Goal: Book appointment/travel/reservation

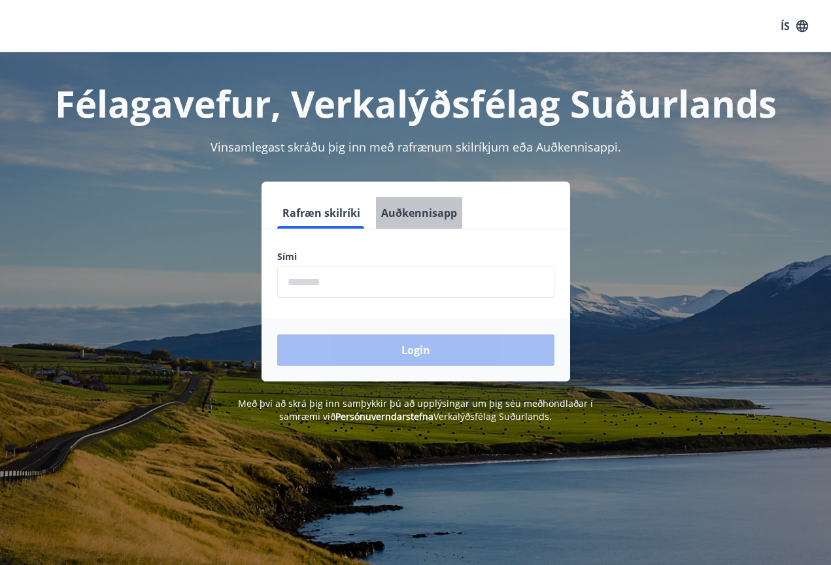
click at [419, 214] on button "Auðkennisapp" at bounding box center [419, 212] width 86 height 31
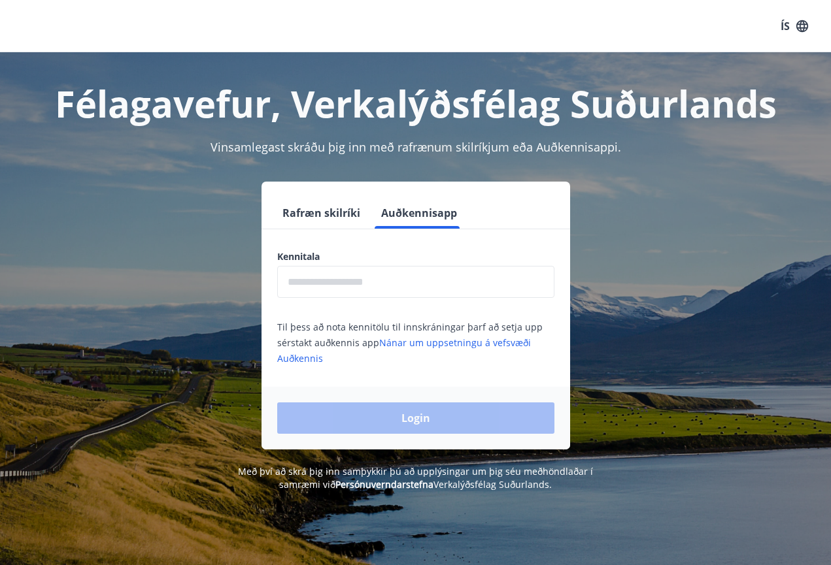
click at [346, 284] on input "text" at bounding box center [415, 282] width 277 height 32
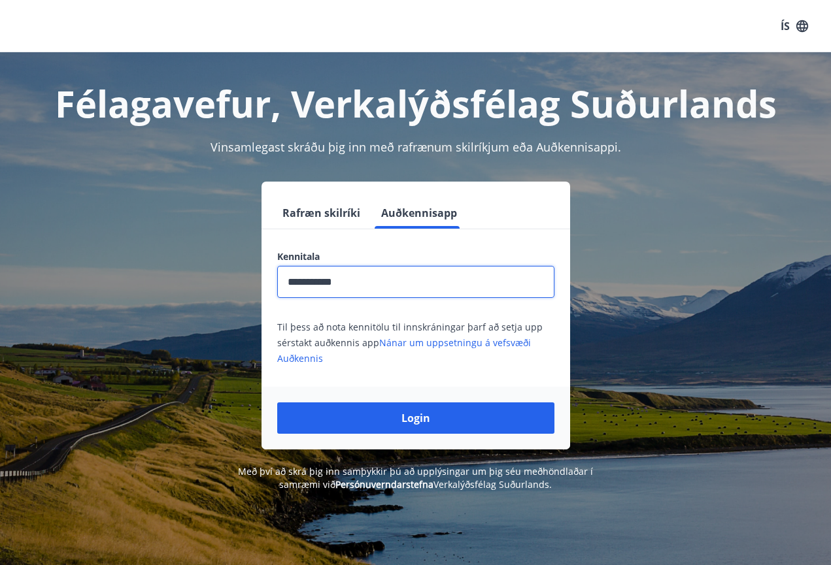
type input "**********"
click at [415, 418] on button "Login" at bounding box center [415, 418] width 277 height 31
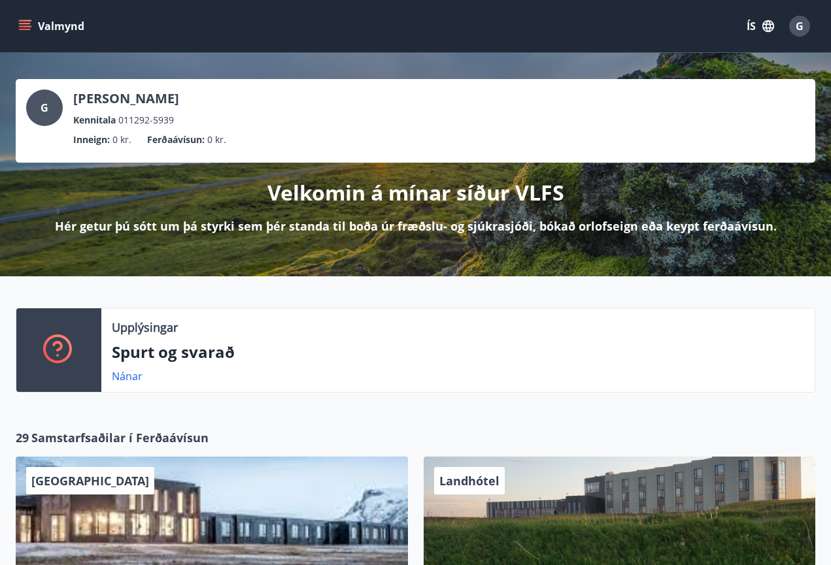
click at [67, 24] on button "Valmynd" at bounding box center [53, 26] width 74 height 24
click at [765, 24] on icon "button" at bounding box center [768, 26] width 12 height 12
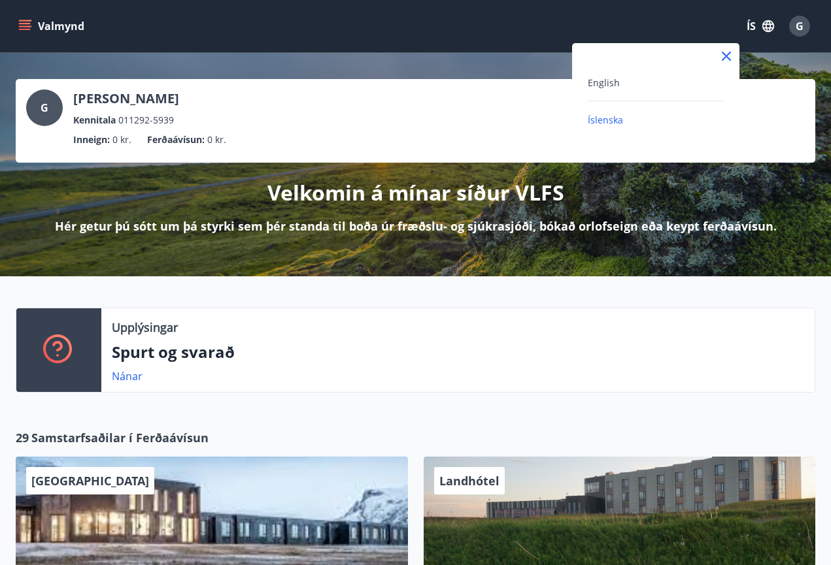
click at [659, 88] on div "English" at bounding box center [656, 83] width 136 height 16
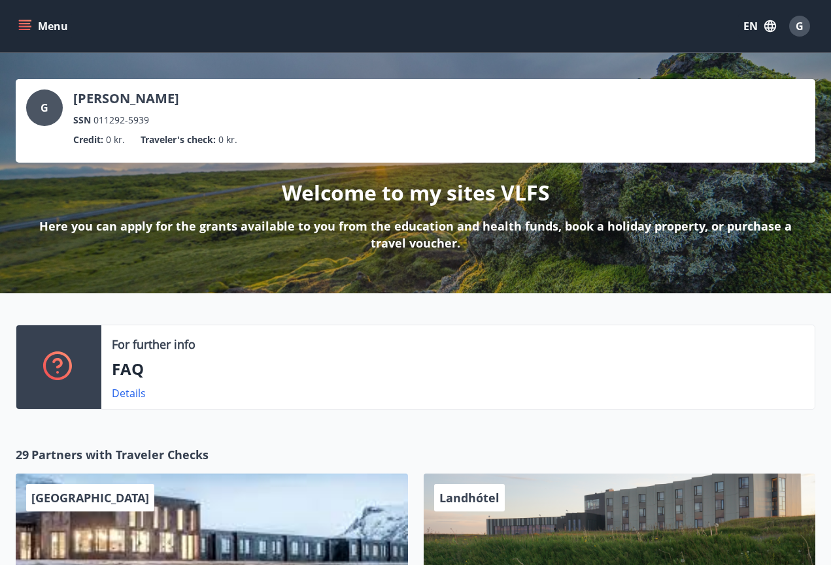
click at [40, 33] on button "Menu" at bounding box center [45, 26] width 58 height 24
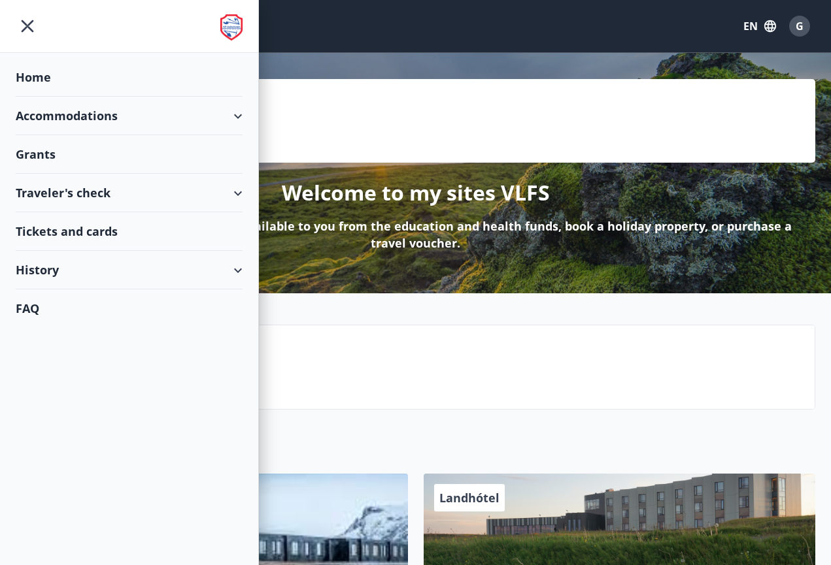
click at [148, 122] on div "Accommodations" at bounding box center [129, 116] width 227 height 39
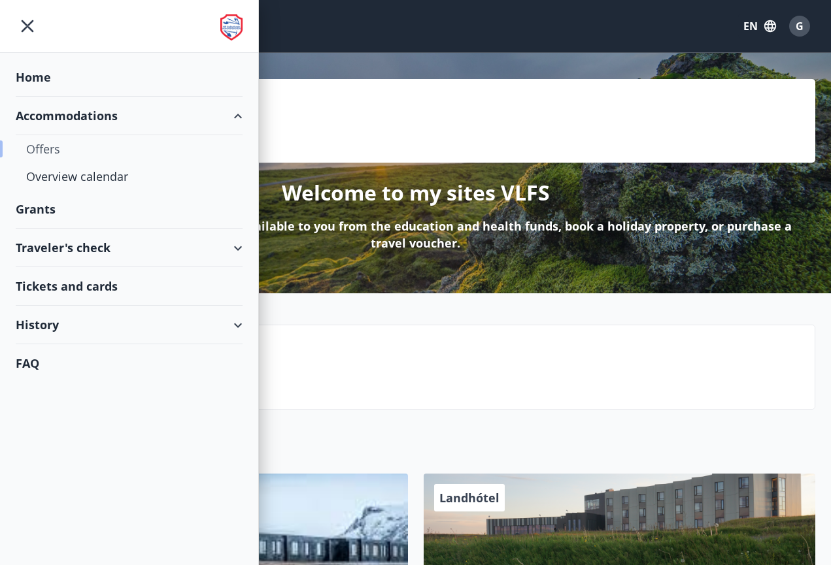
click at [129, 153] on div "Offers" at bounding box center [129, 148] width 206 height 27
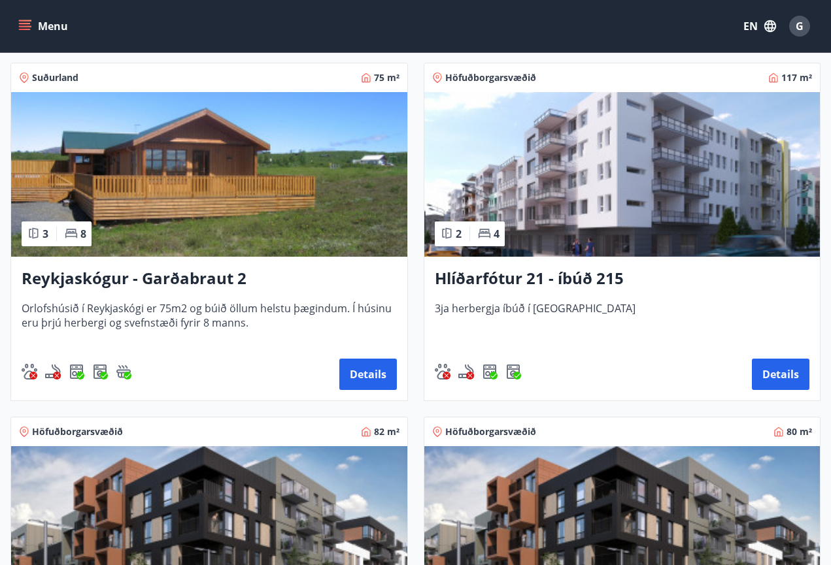
scroll to position [509, 0]
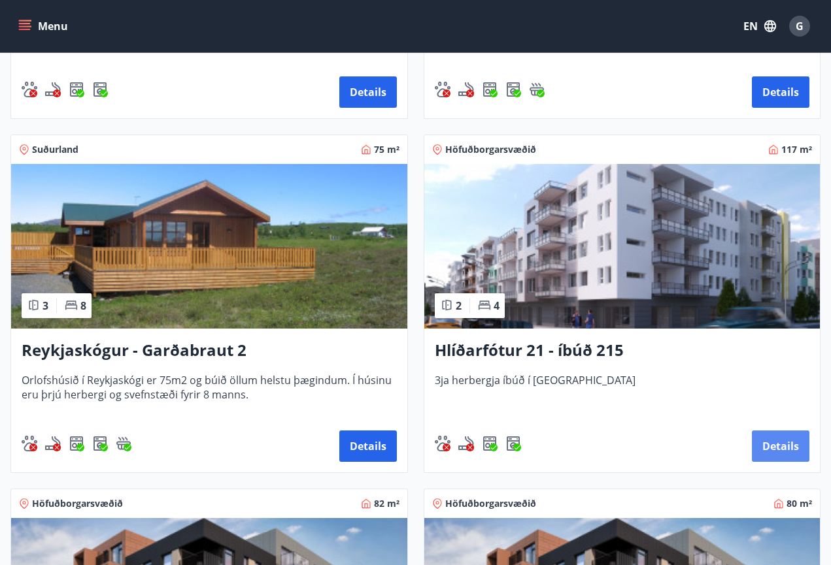
click at [774, 451] on button "Details" at bounding box center [781, 446] width 58 height 31
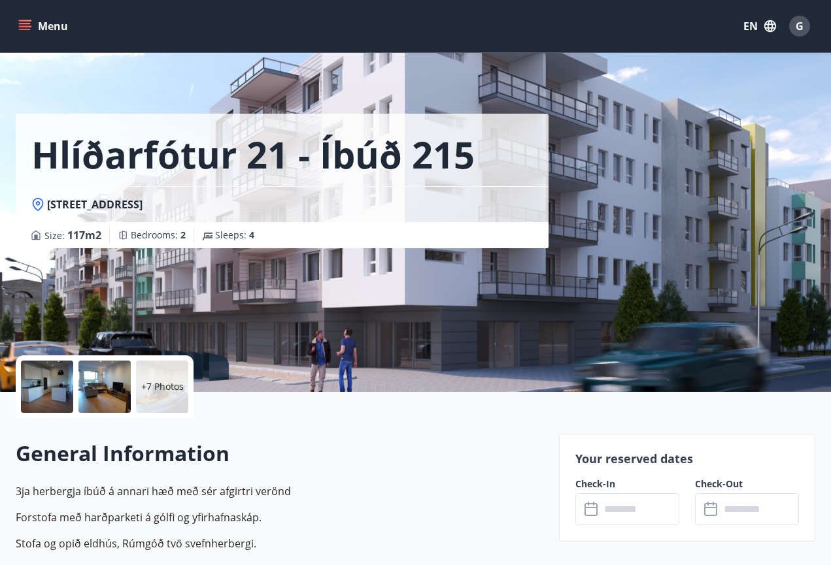
click at [689, 499] on div "Check-Out ​ ​" at bounding box center [739, 502] width 120 height 48
click at [665, 505] on input "text" at bounding box center [639, 510] width 79 height 32
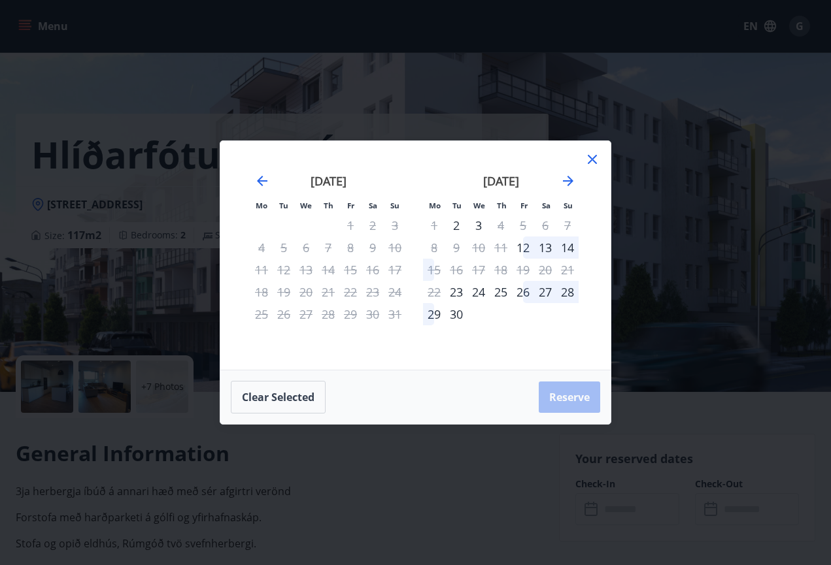
click at [596, 160] on icon at bounding box center [592, 160] width 16 height 16
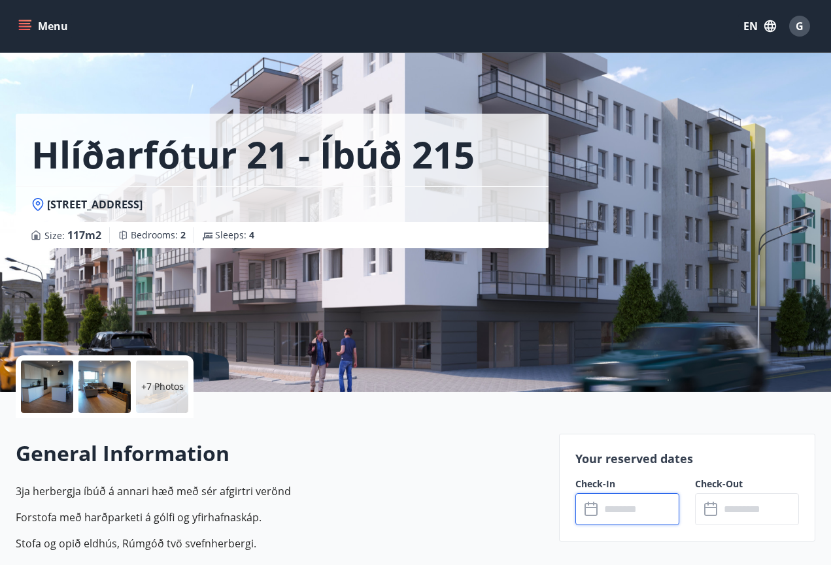
click at [42, 396] on div at bounding box center [47, 387] width 52 height 52
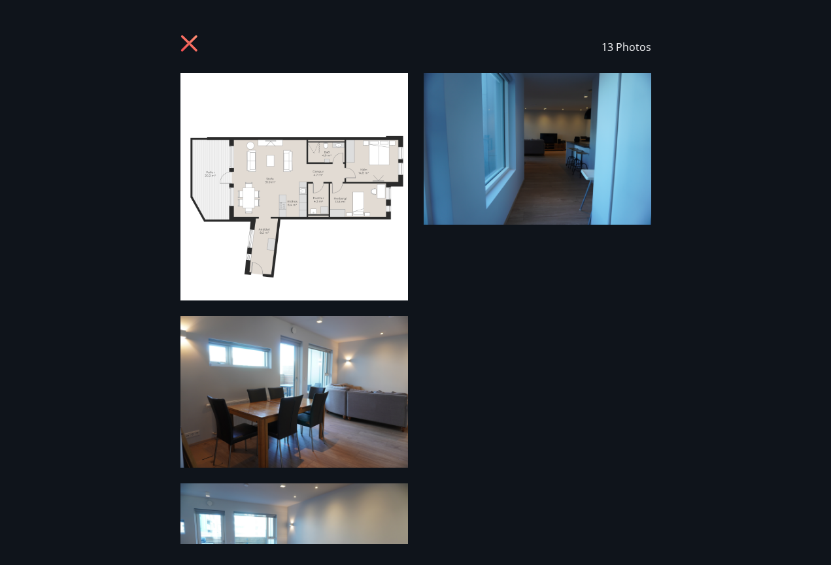
click at [187, 43] on icon at bounding box center [188, 43] width 16 height 16
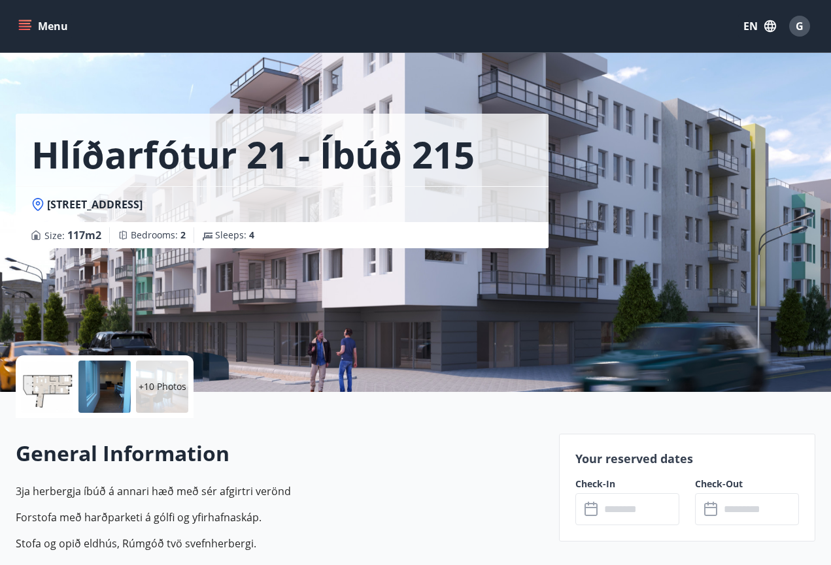
click at [102, 404] on div at bounding box center [104, 387] width 52 height 52
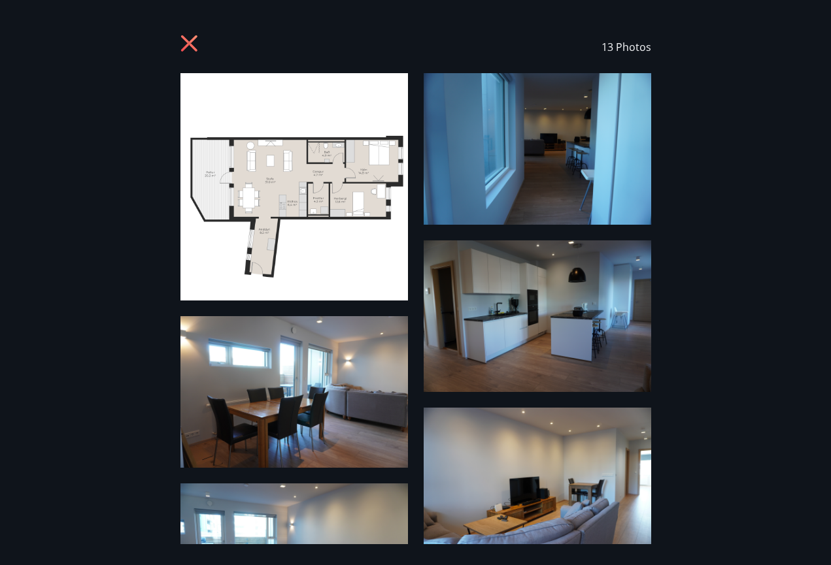
click at [193, 48] on icon at bounding box center [188, 43] width 16 height 16
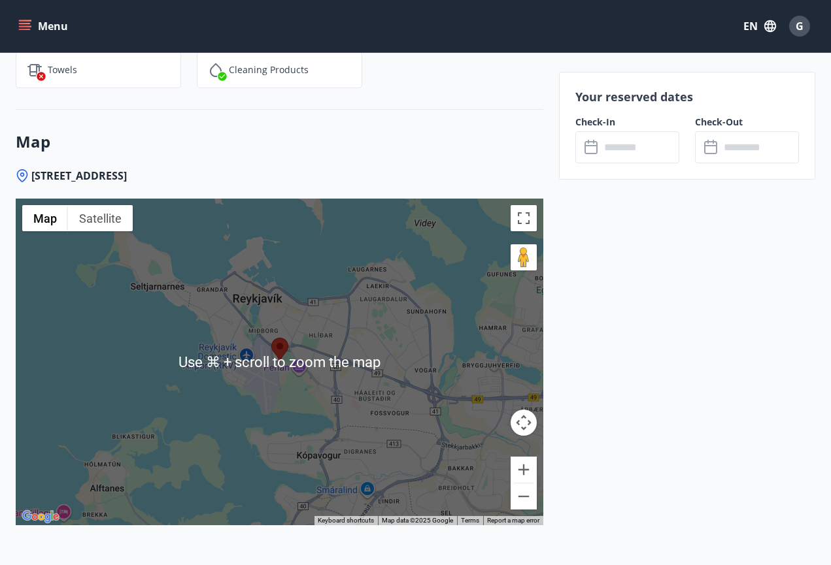
scroll to position [1713, 0]
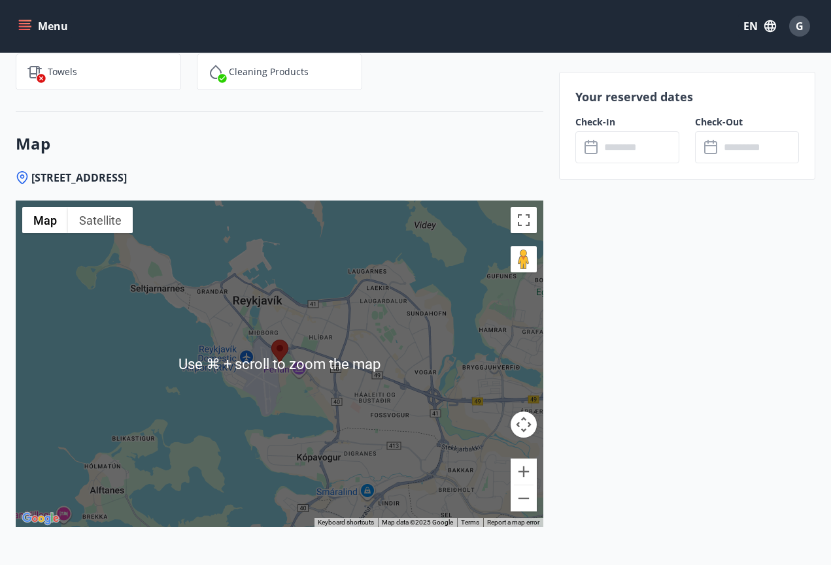
click at [271, 340] on area at bounding box center [271, 340] width 0 height 0
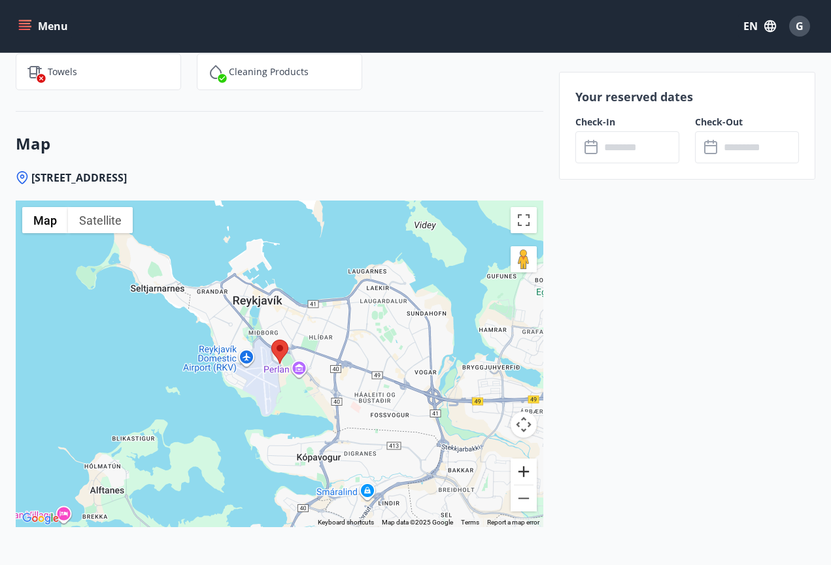
click at [515, 465] on button "Zoom in" at bounding box center [524, 472] width 26 height 26
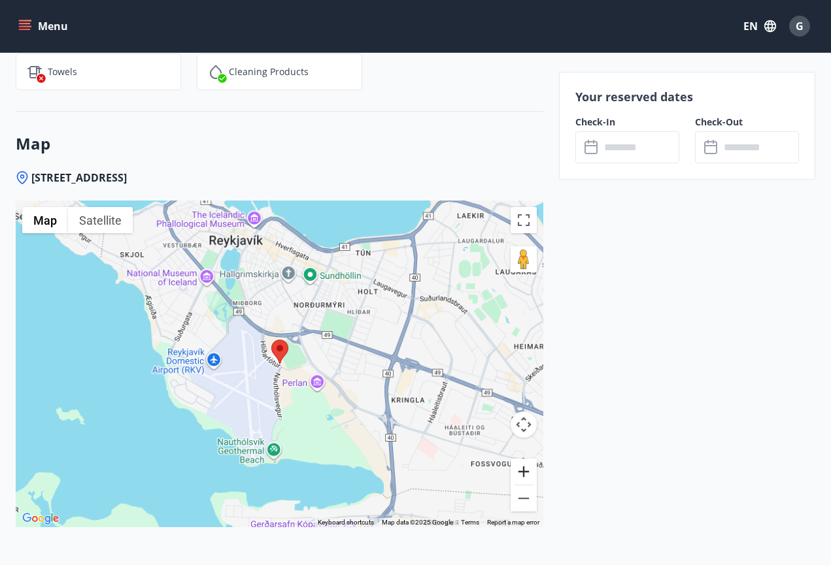
click at [515, 465] on button "Zoom in" at bounding box center [524, 472] width 26 height 26
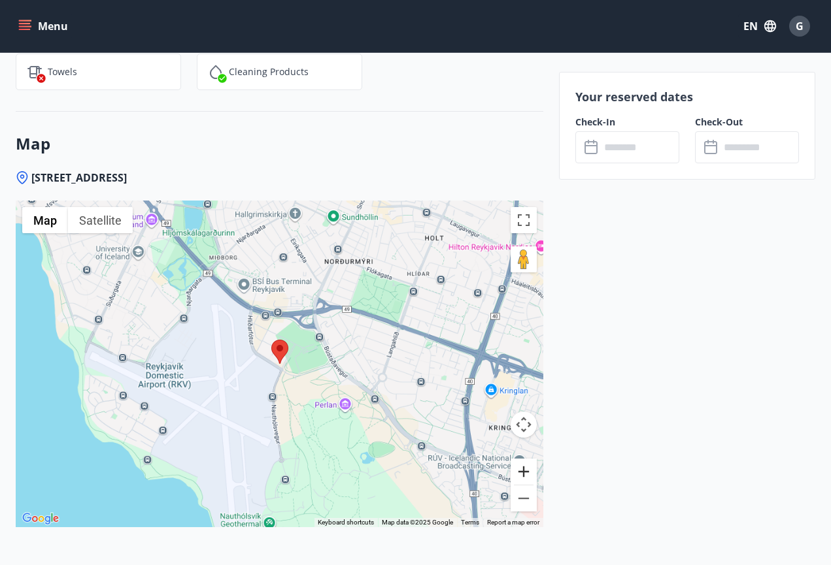
click at [515, 465] on button "Zoom in" at bounding box center [524, 472] width 26 height 26
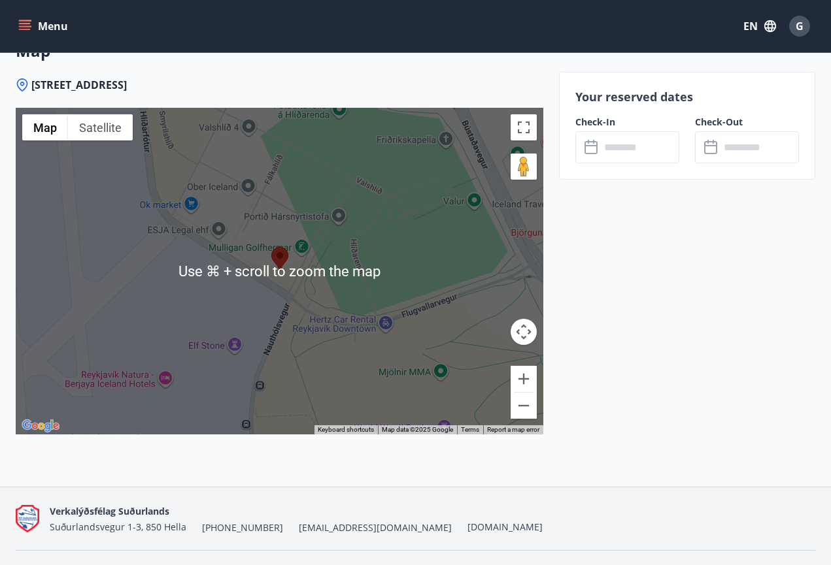
scroll to position [1827, 0]
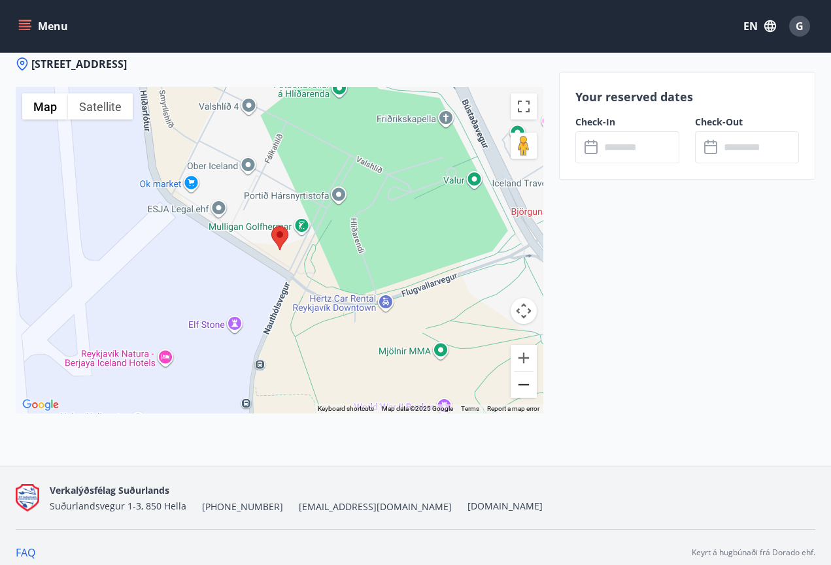
click at [528, 393] on button "Zoom out" at bounding box center [524, 385] width 26 height 26
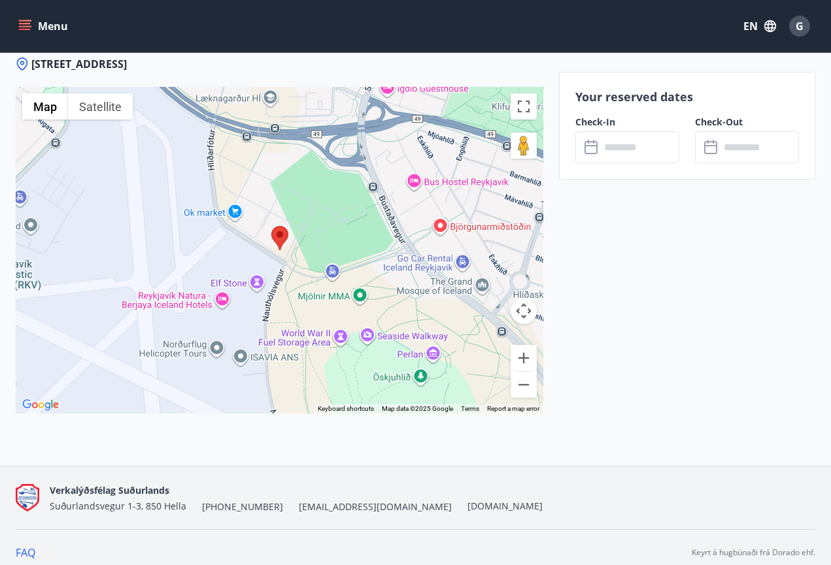
click at [615, 149] on input "text" at bounding box center [639, 147] width 79 height 32
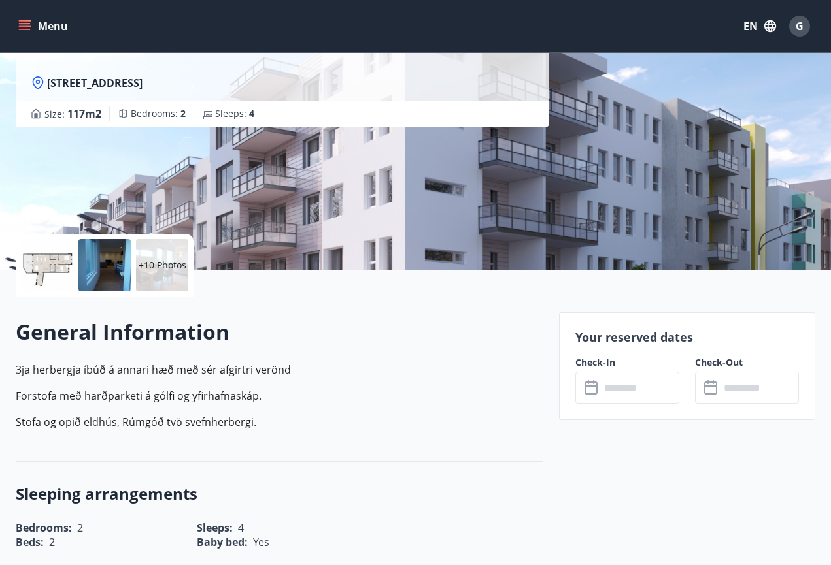
scroll to position [129, 0]
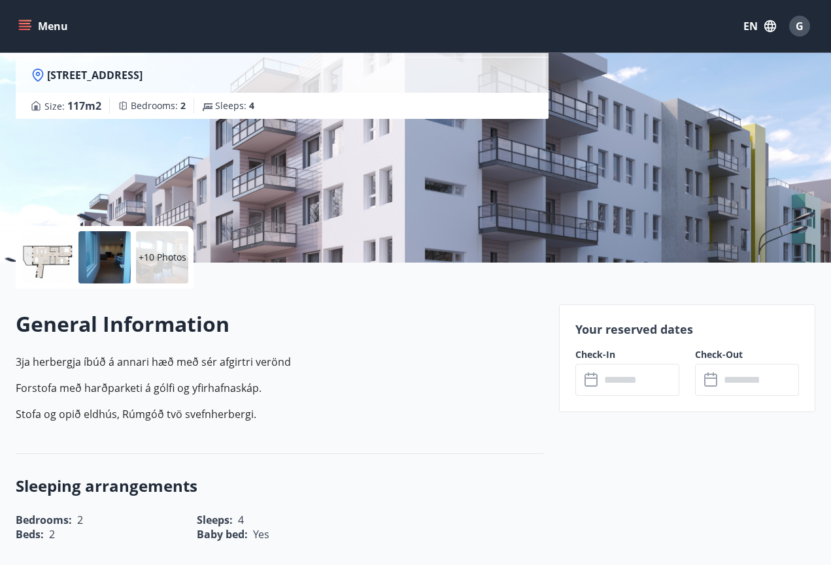
click at [629, 386] on input "text" at bounding box center [639, 380] width 79 height 32
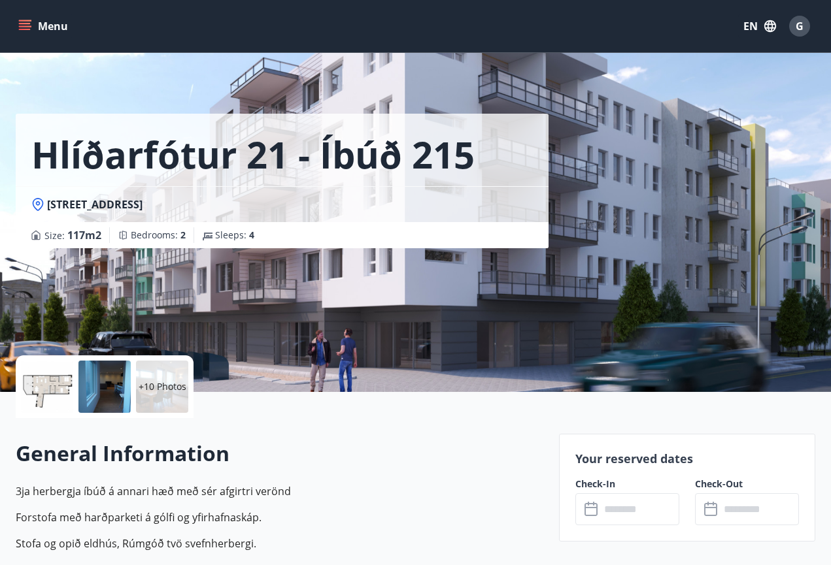
scroll to position [0, 0]
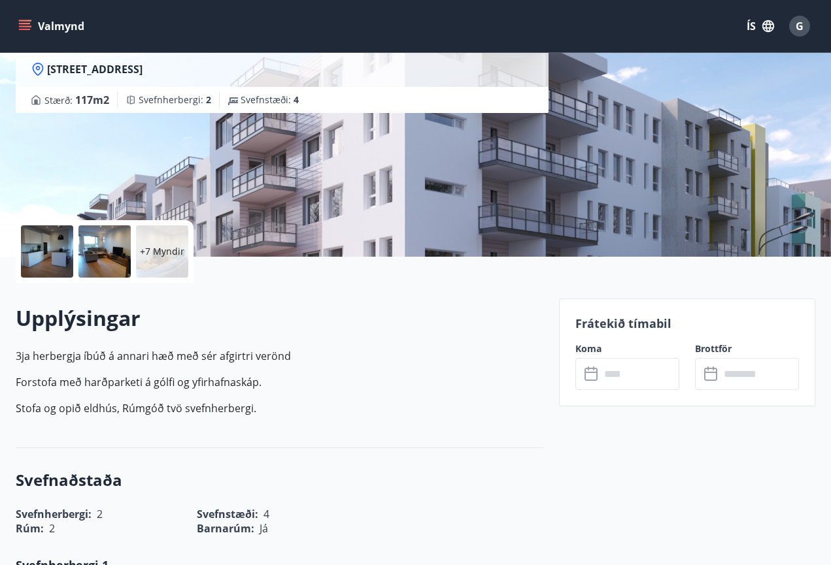
scroll to position [138, 0]
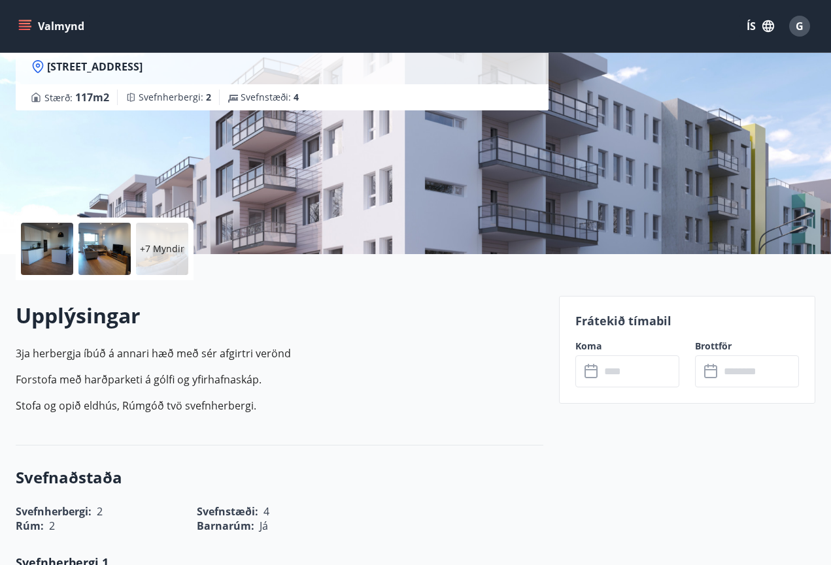
click at [635, 379] on input "text" at bounding box center [639, 372] width 79 height 32
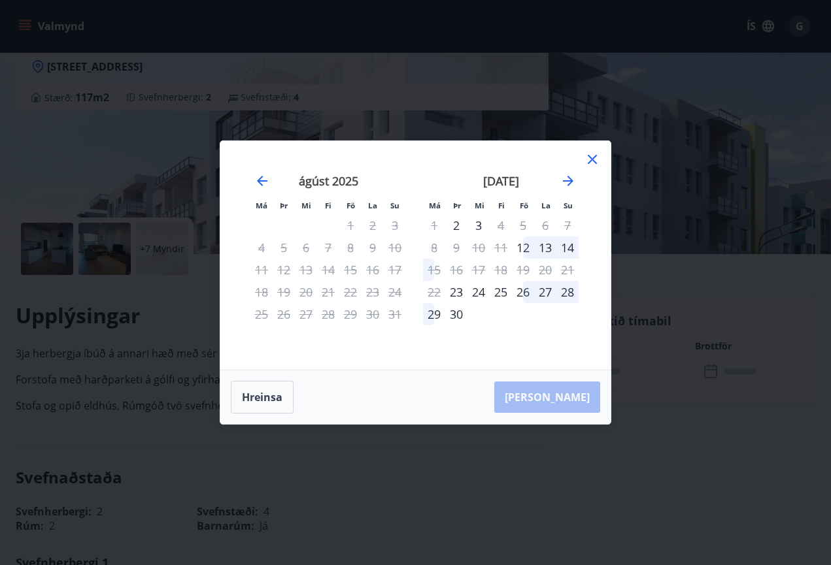
click at [595, 158] on icon at bounding box center [592, 159] width 9 height 9
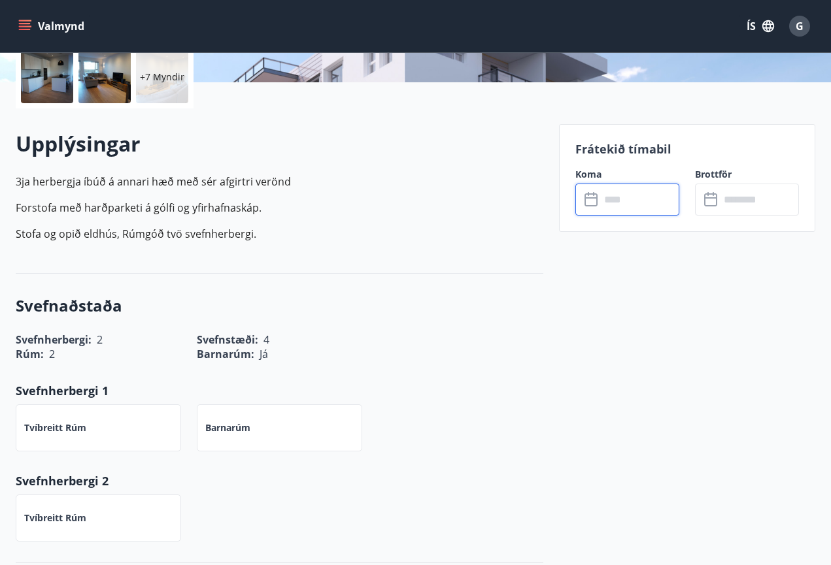
scroll to position [323, 0]
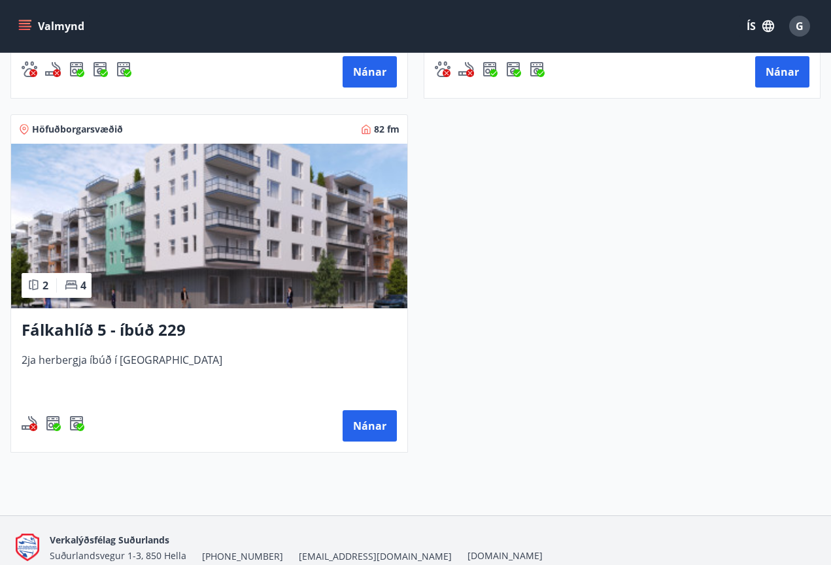
scroll to position [1291, 0]
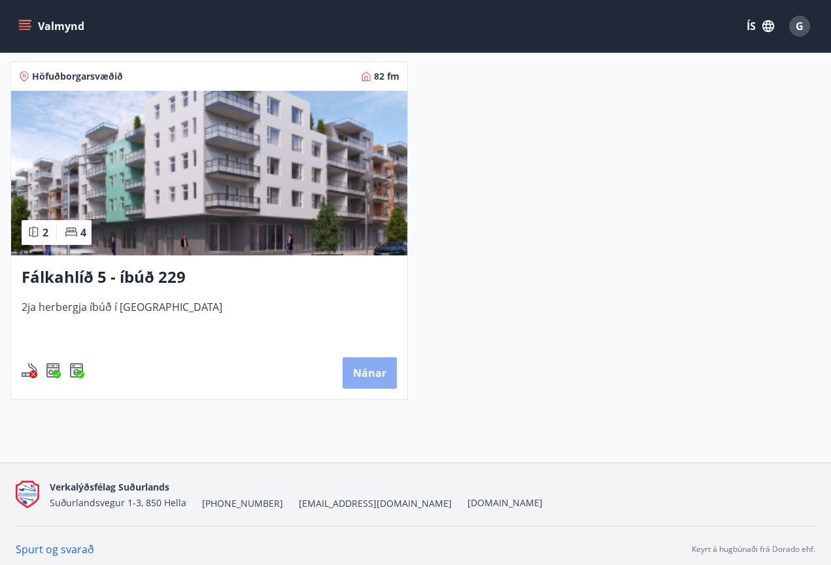
click at [386, 371] on button "Nánar" at bounding box center [370, 373] width 54 height 31
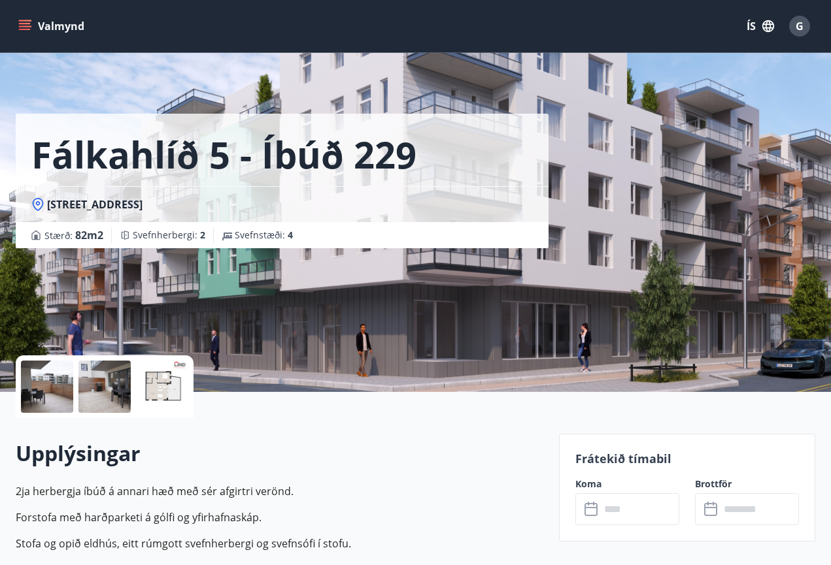
click at [627, 503] on input "text" at bounding box center [639, 510] width 79 height 32
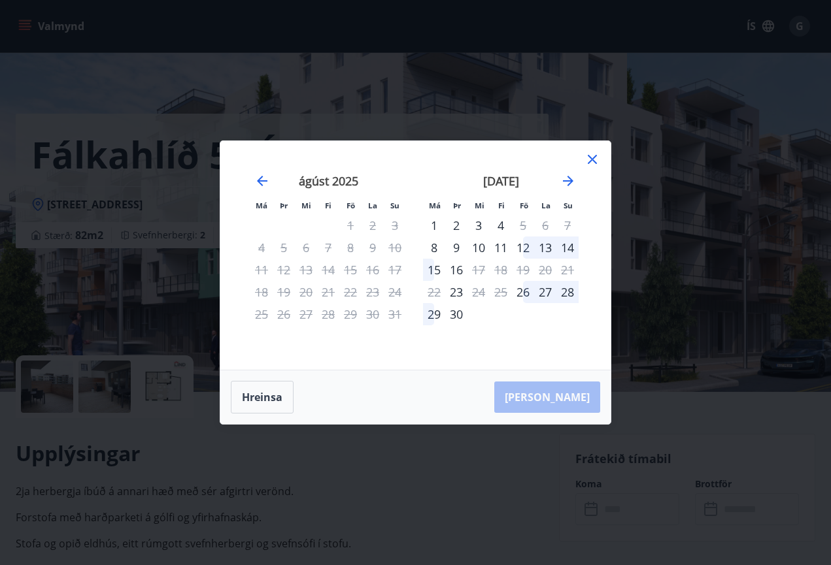
click at [590, 163] on icon at bounding box center [592, 160] width 16 height 16
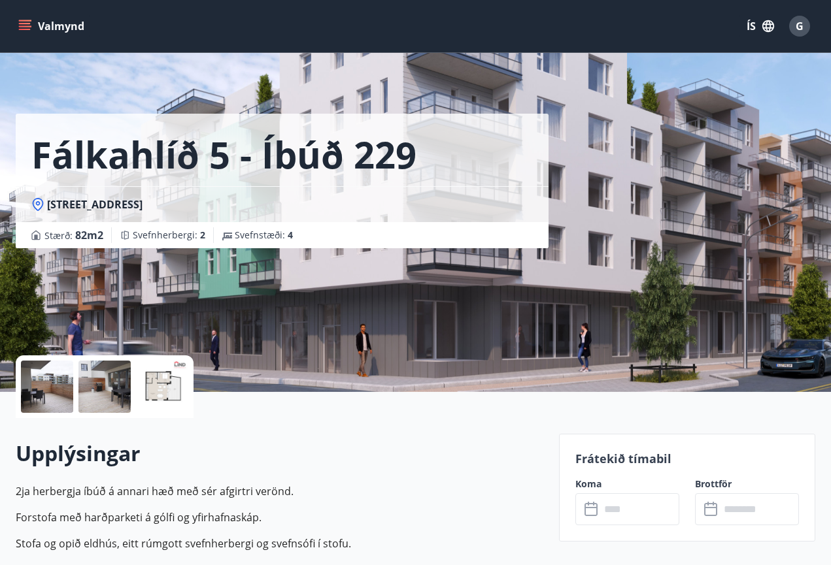
click at [53, 393] on div at bounding box center [47, 387] width 52 height 52
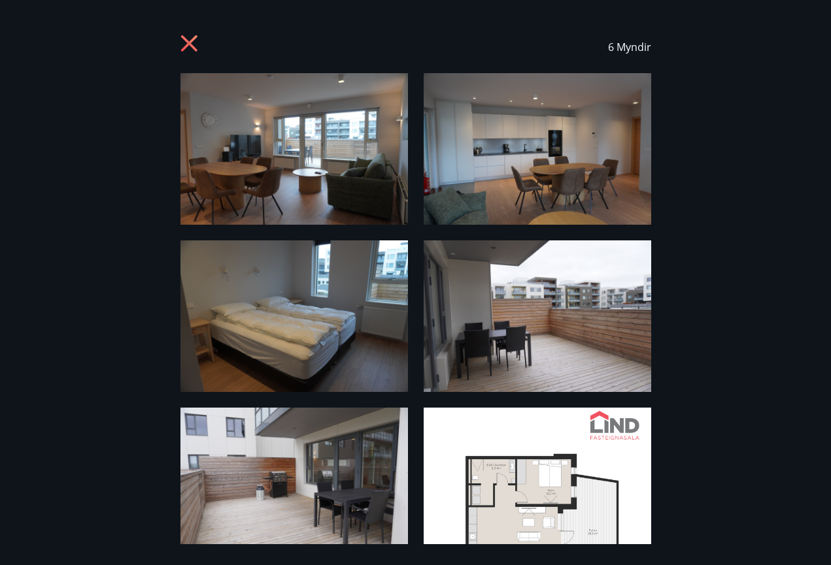
click at [188, 41] on icon at bounding box center [190, 45] width 21 height 21
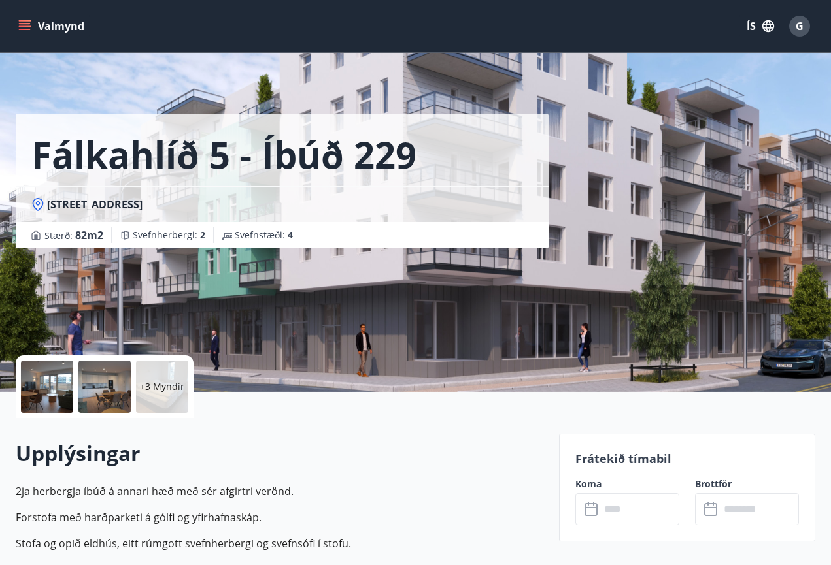
click at [46, 15] on button "Valmynd" at bounding box center [53, 26] width 74 height 24
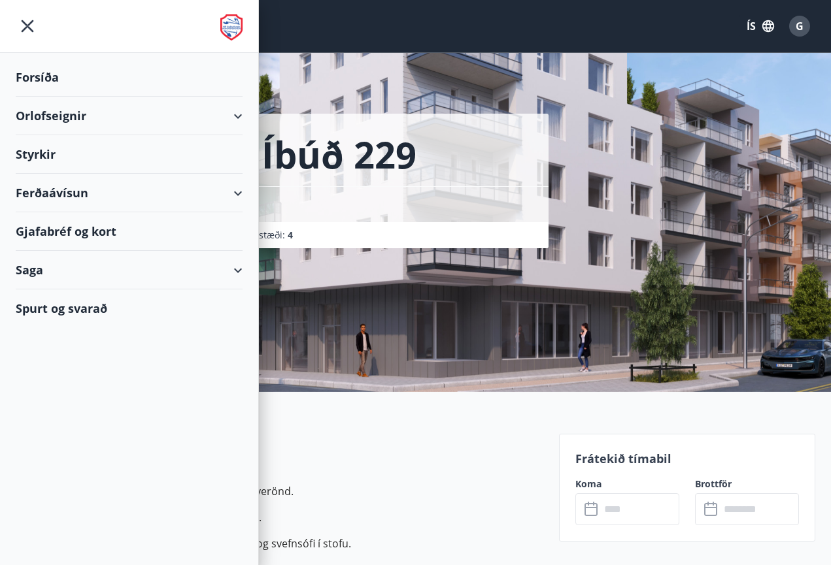
click at [317, 152] on h1 "Fálkahlíð 5 - íbúð 229" at bounding box center [223, 154] width 385 height 50
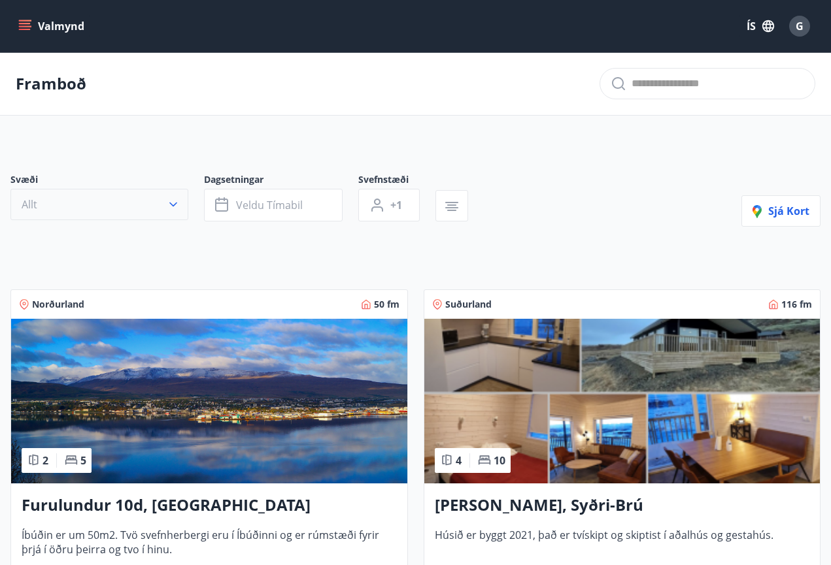
click at [114, 197] on button "Allt" at bounding box center [99, 204] width 178 height 31
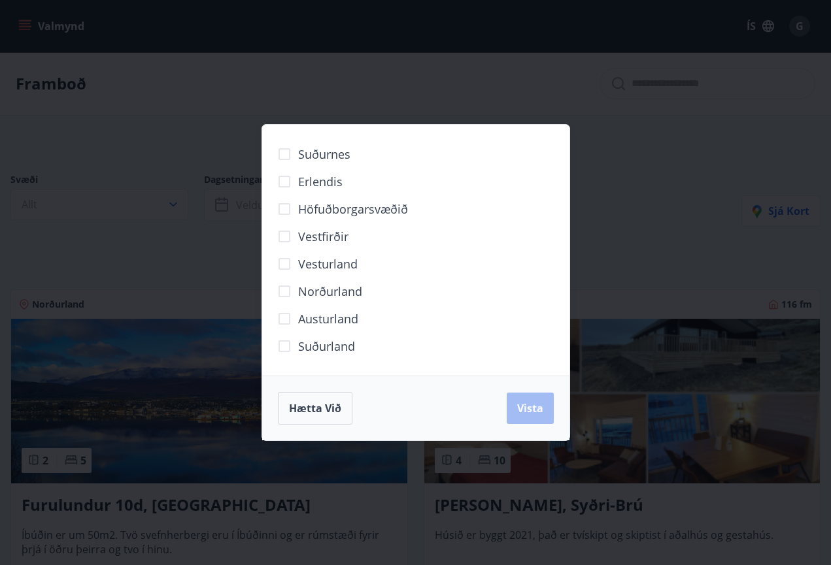
click at [173, 130] on div "Suðurnes Erlendis Höfuðborgarsvæðið Vestfirðir Vesturland Norðurland Austurland…" at bounding box center [415, 282] width 831 height 565
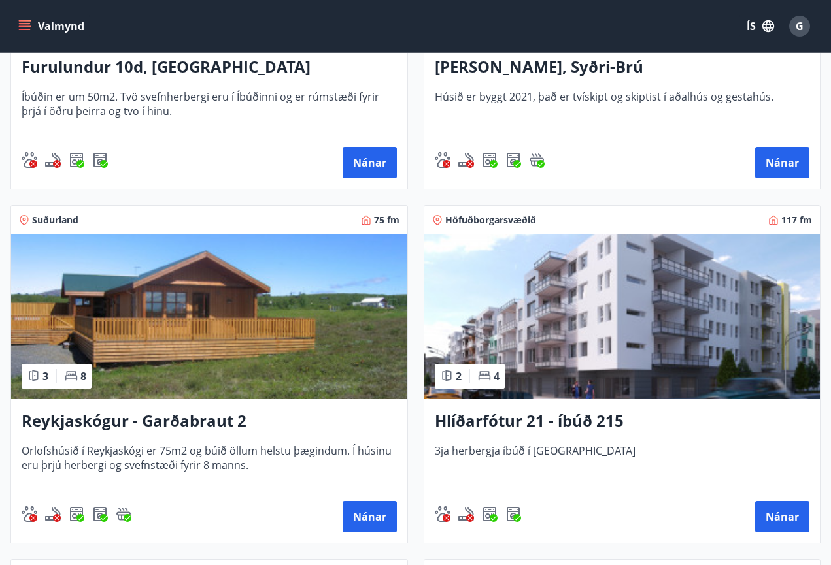
scroll to position [446, 0]
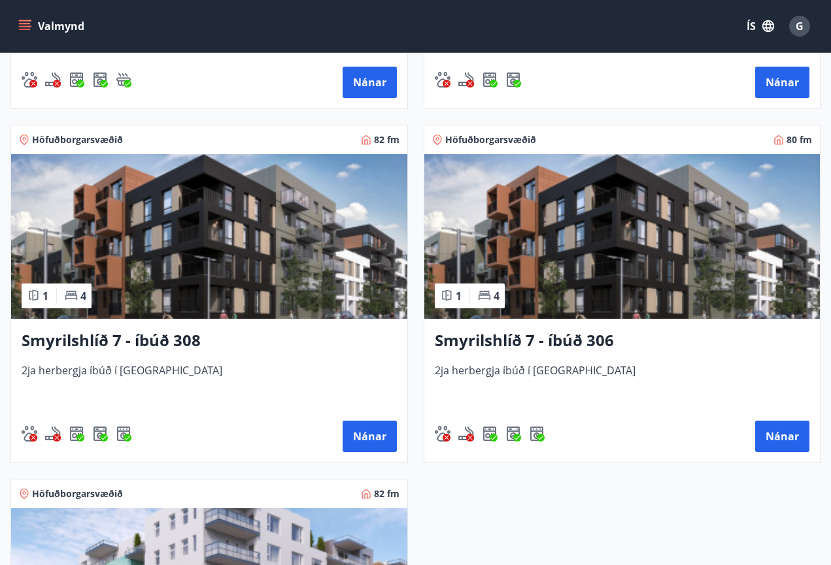
click at [335, 240] on img at bounding box center [209, 236] width 396 height 165
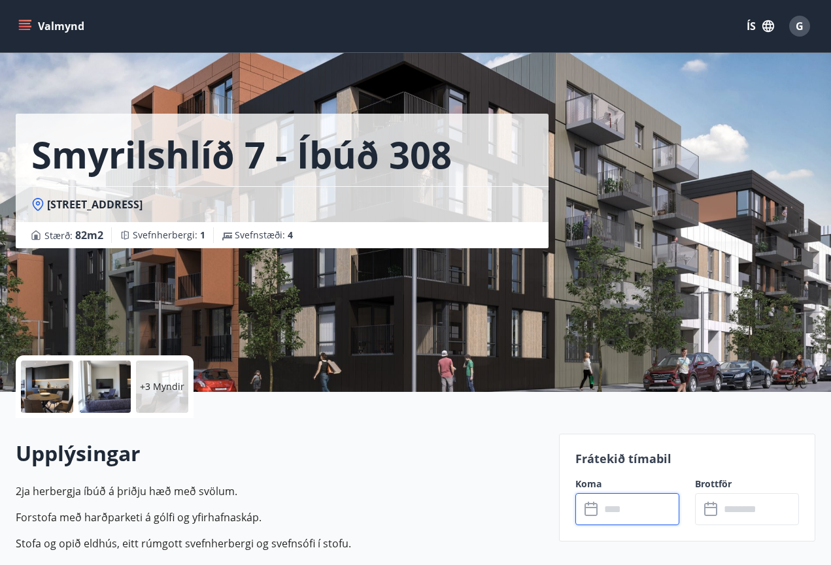
click at [649, 518] on input "text" at bounding box center [639, 510] width 79 height 32
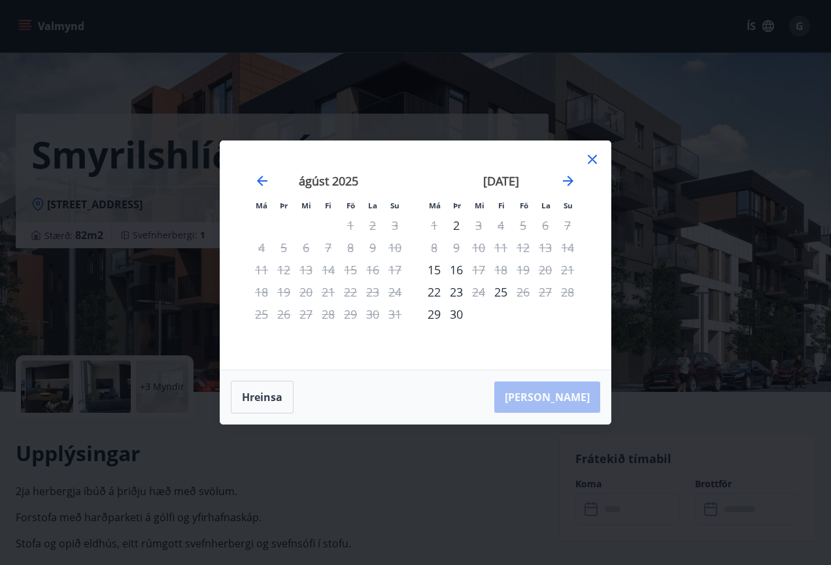
click at [592, 156] on icon at bounding box center [592, 160] width 16 height 16
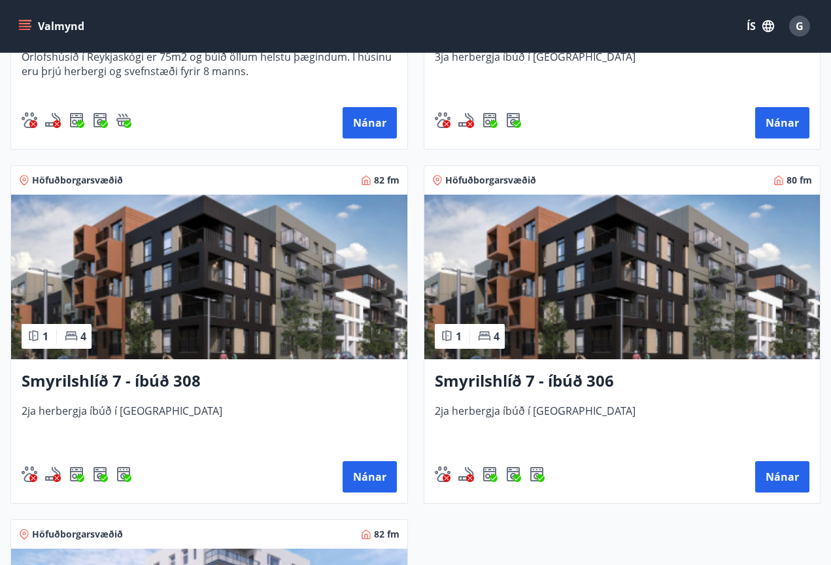
click at [630, 350] on img at bounding box center [622, 277] width 396 height 165
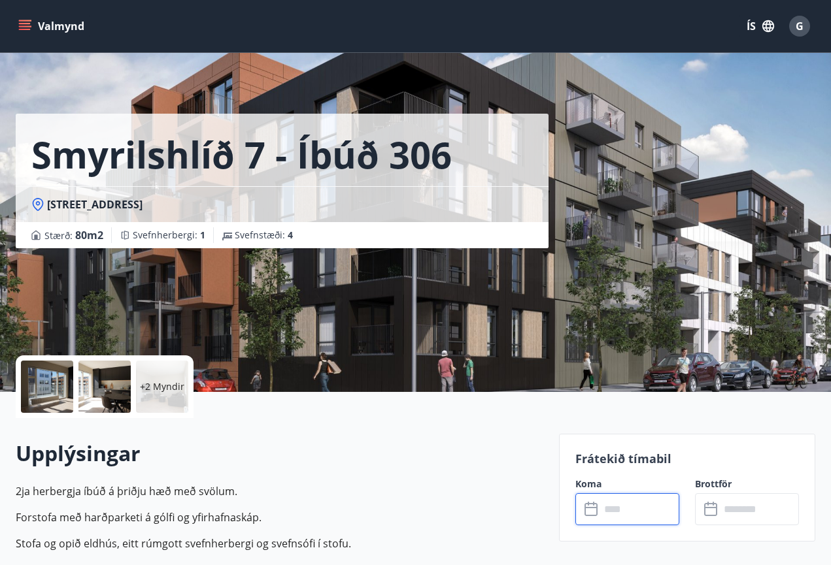
click at [634, 510] on input "text" at bounding box center [639, 510] width 79 height 32
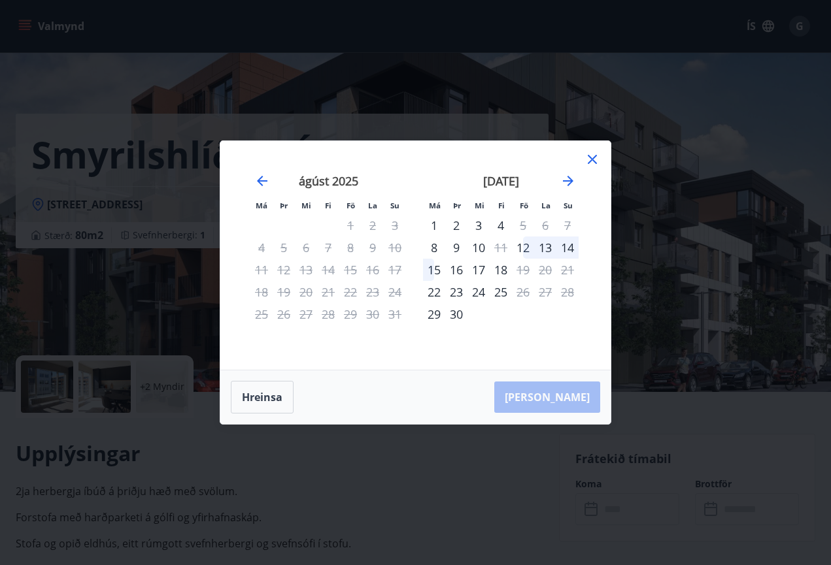
click at [588, 165] on icon at bounding box center [592, 160] width 16 height 16
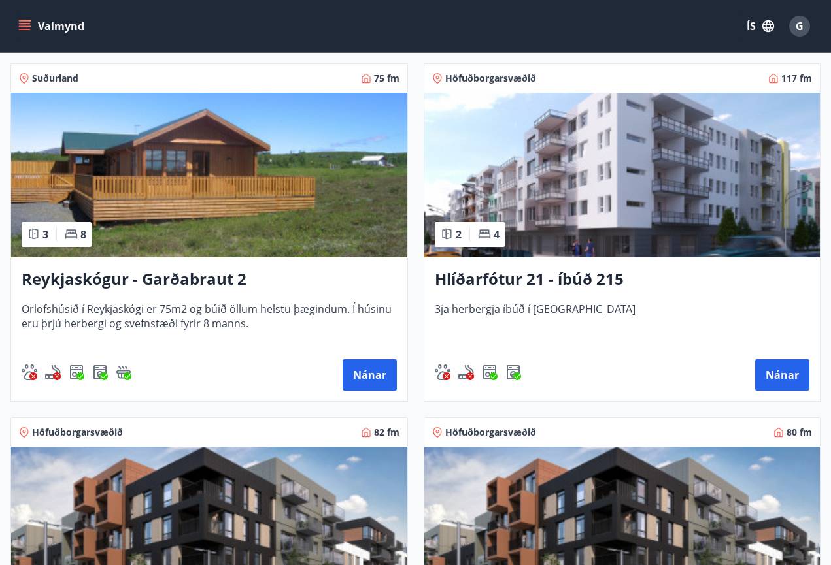
scroll to position [582, 0]
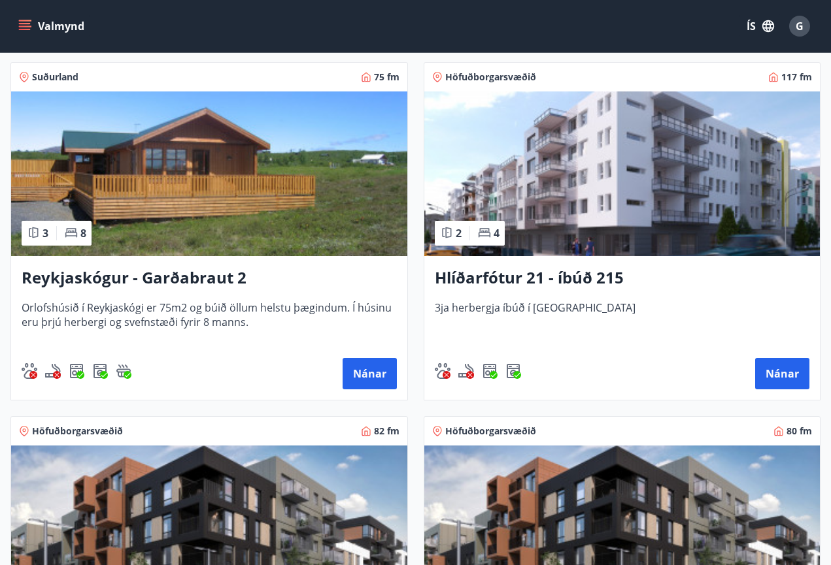
click at [668, 266] on div "Hlíðarfótur 21 - íbúð 215 3ja herbergja íbúð í Reykjavík Nánar" at bounding box center [622, 328] width 396 height 144
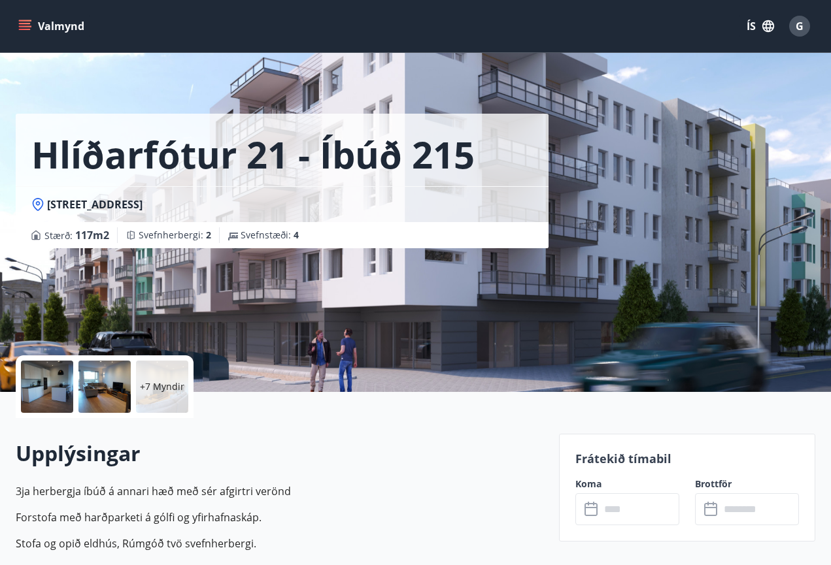
click at [633, 507] on input "text" at bounding box center [639, 510] width 79 height 32
